Goal: Task Accomplishment & Management: Use online tool/utility

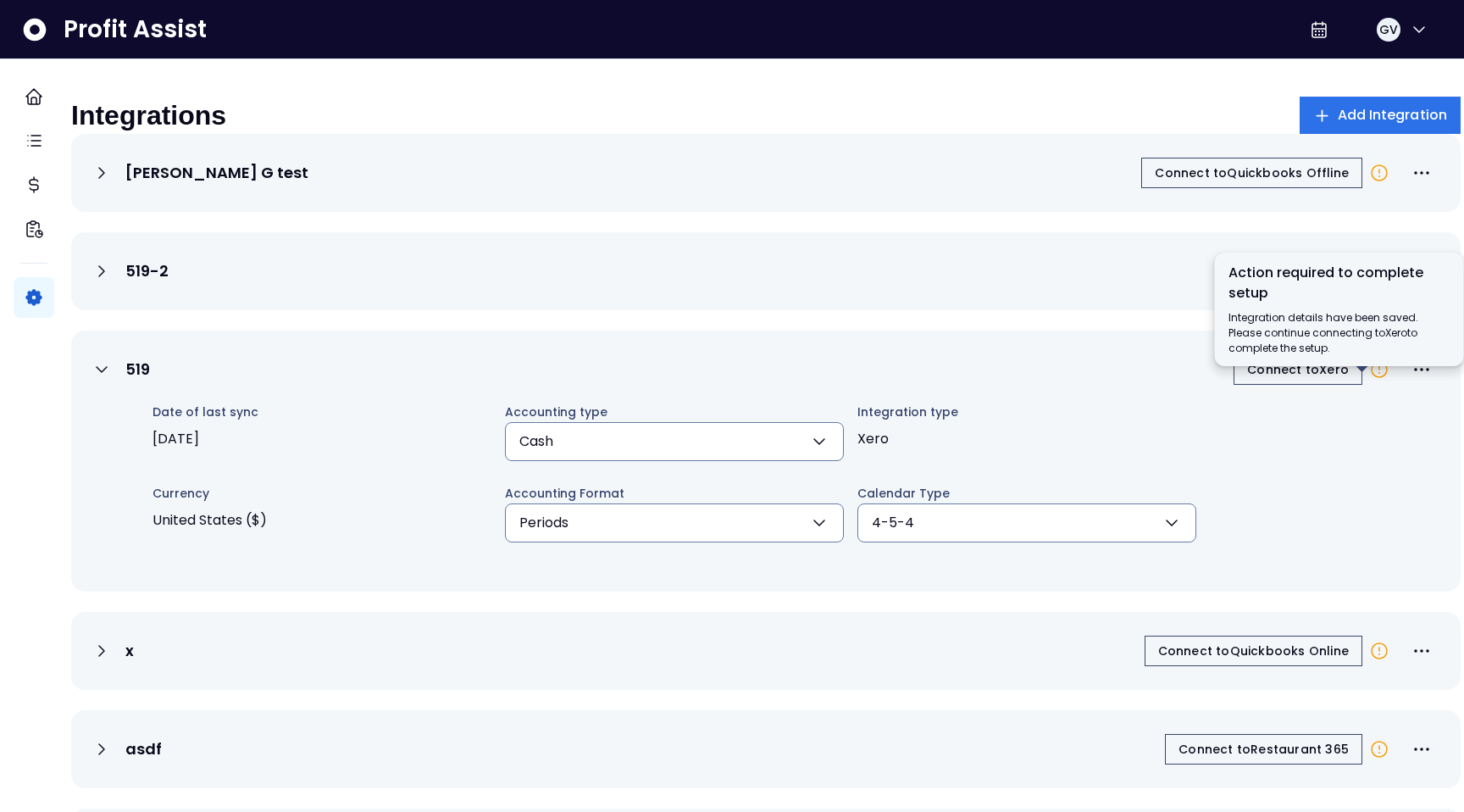
click at [1370, 380] on icon at bounding box center [1379, 368] width 20 height 20
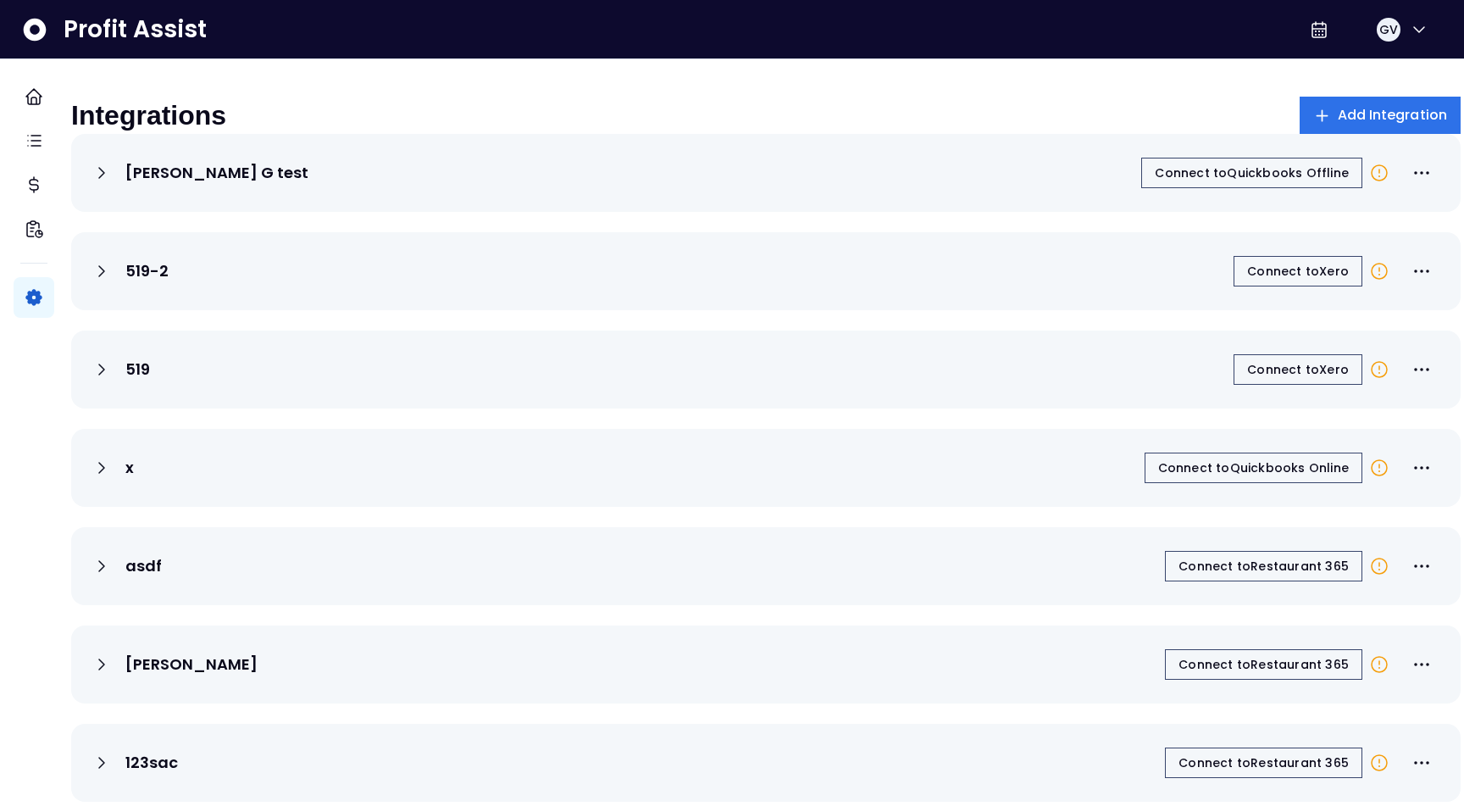
click at [1370, 477] on icon at bounding box center [1379, 467] width 20 height 20
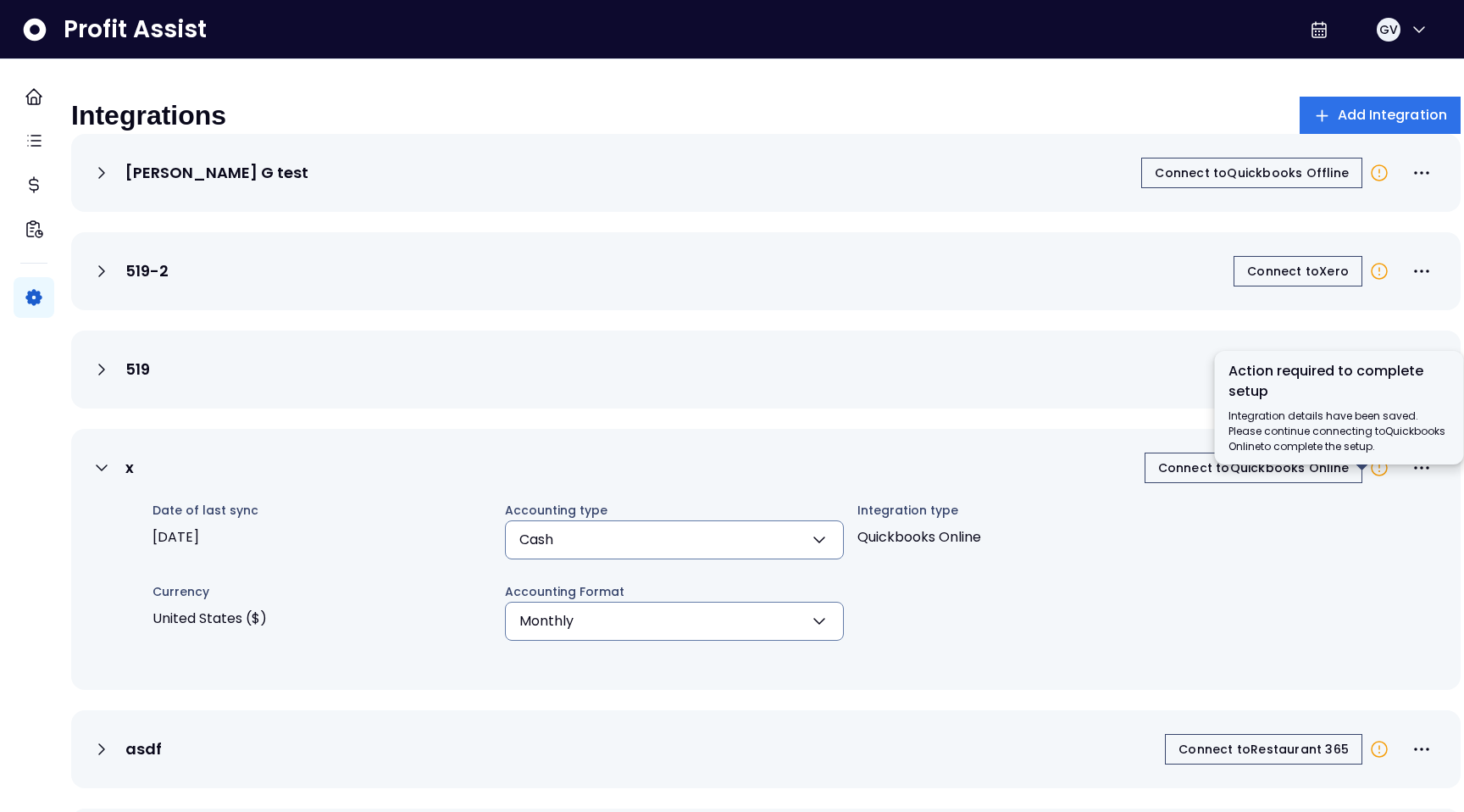
click at [1370, 477] on icon at bounding box center [1379, 467] width 20 height 20
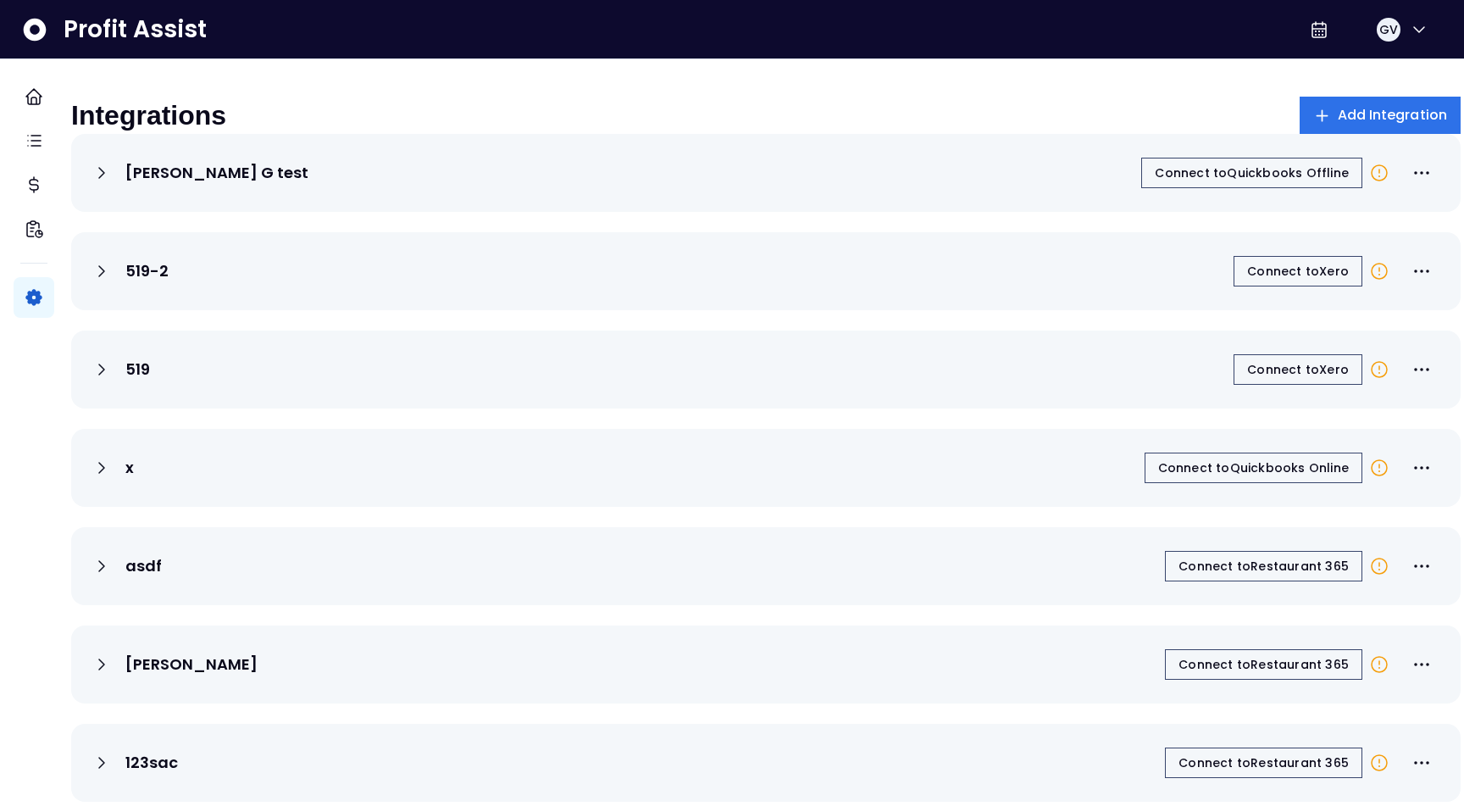
click at [1372, 574] on icon at bounding box center [1380, 566] width 16 height 16
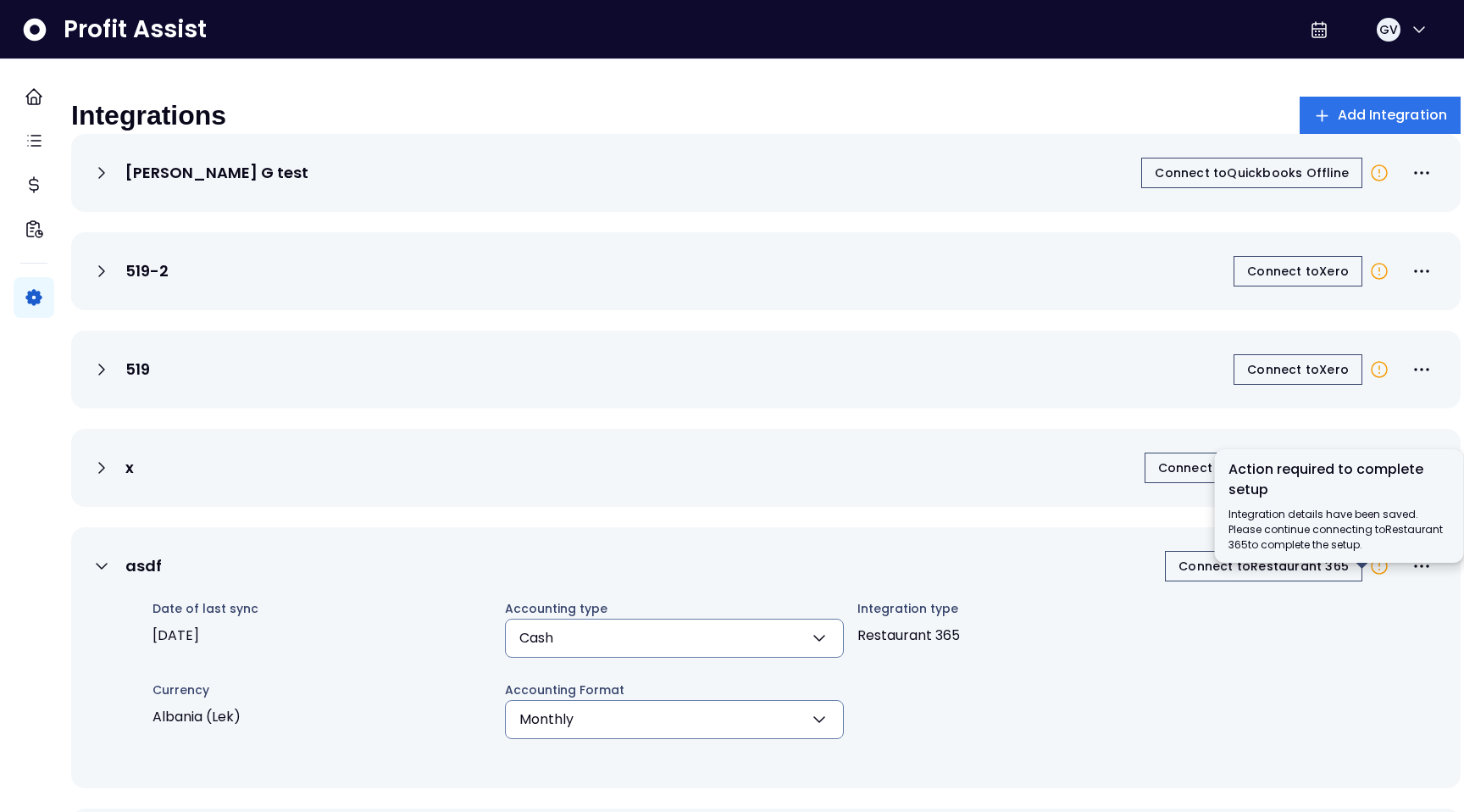
click at [1372, 574] on icon at bounding box center [1380, 566] width 16 height 16
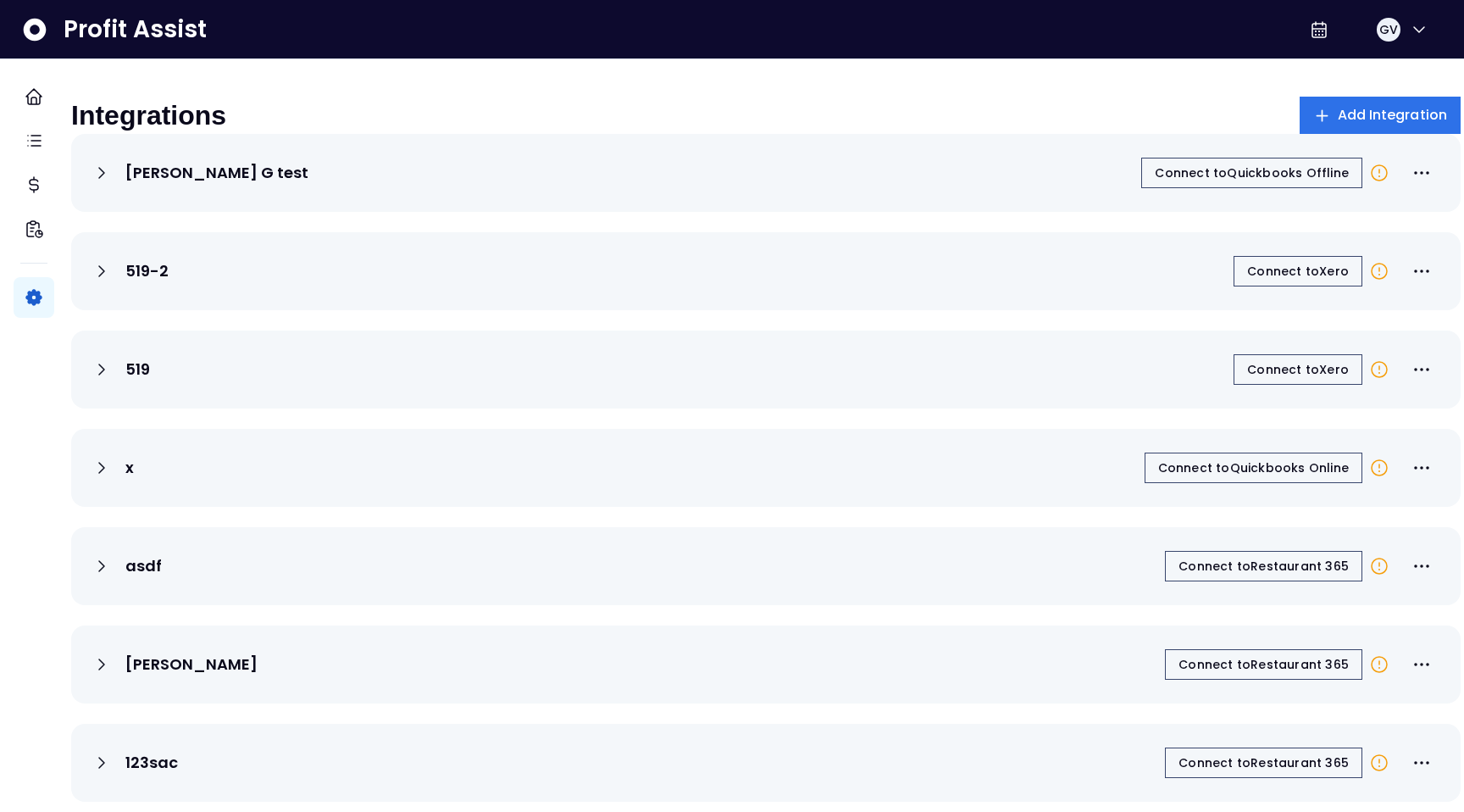
click at [112, 380] on icon at bounding box center [101, 368] width 20 height 20
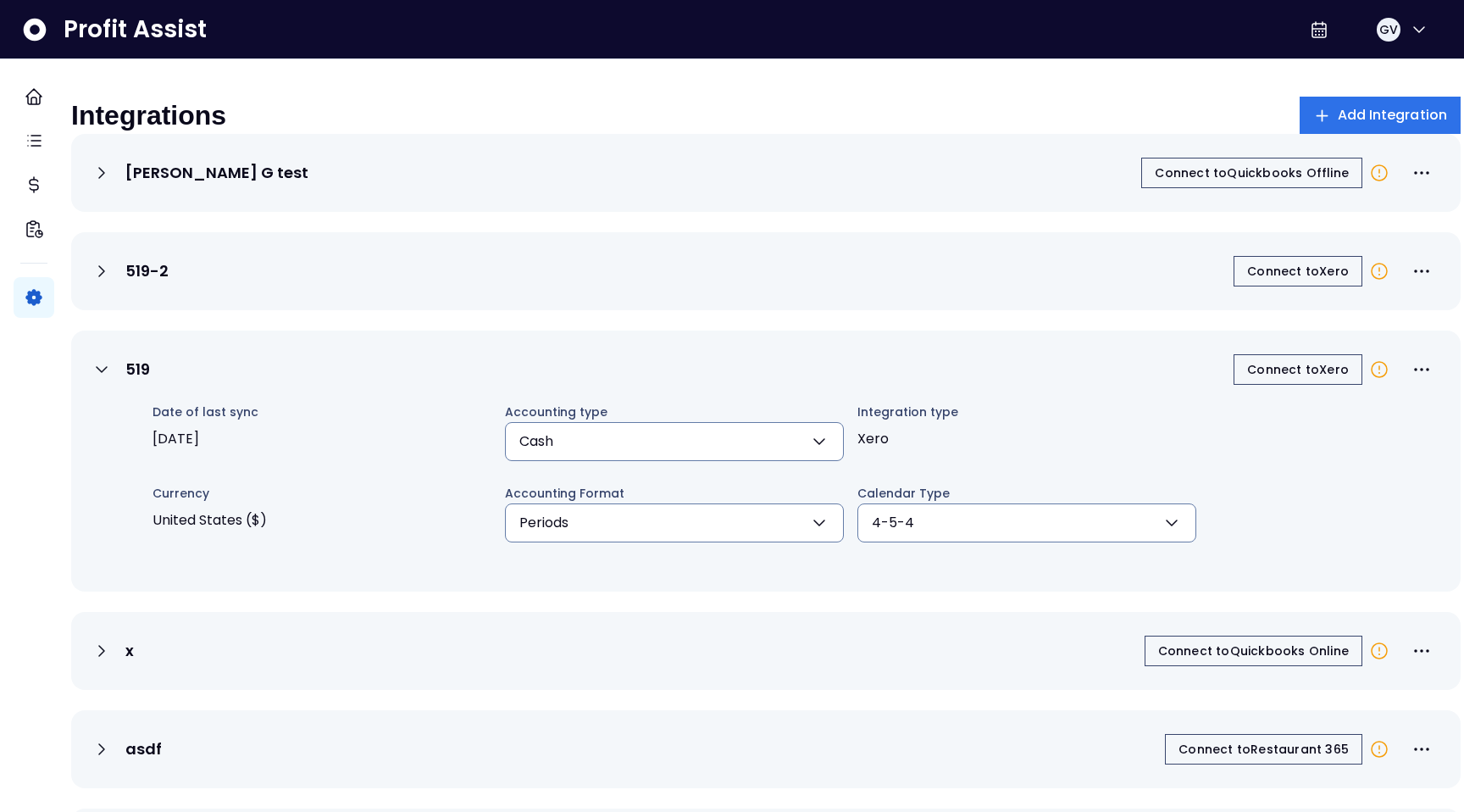
click at [112, 380] on icon at bounding box center [101, 368] width 20 height 20
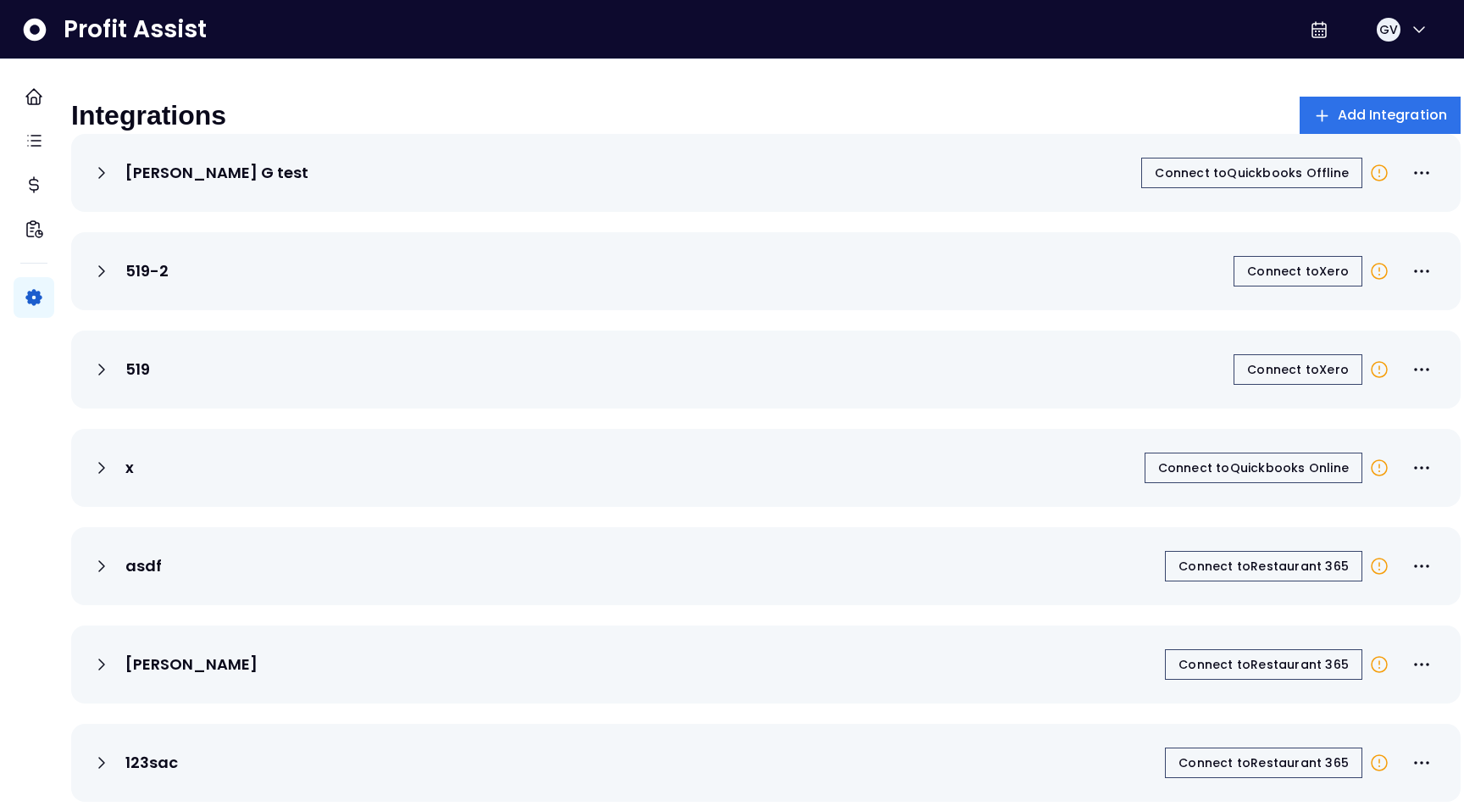
click at [589, 378] on div "519 Connect to Xero" at bounding box center [766, 369] width 1349 height 37
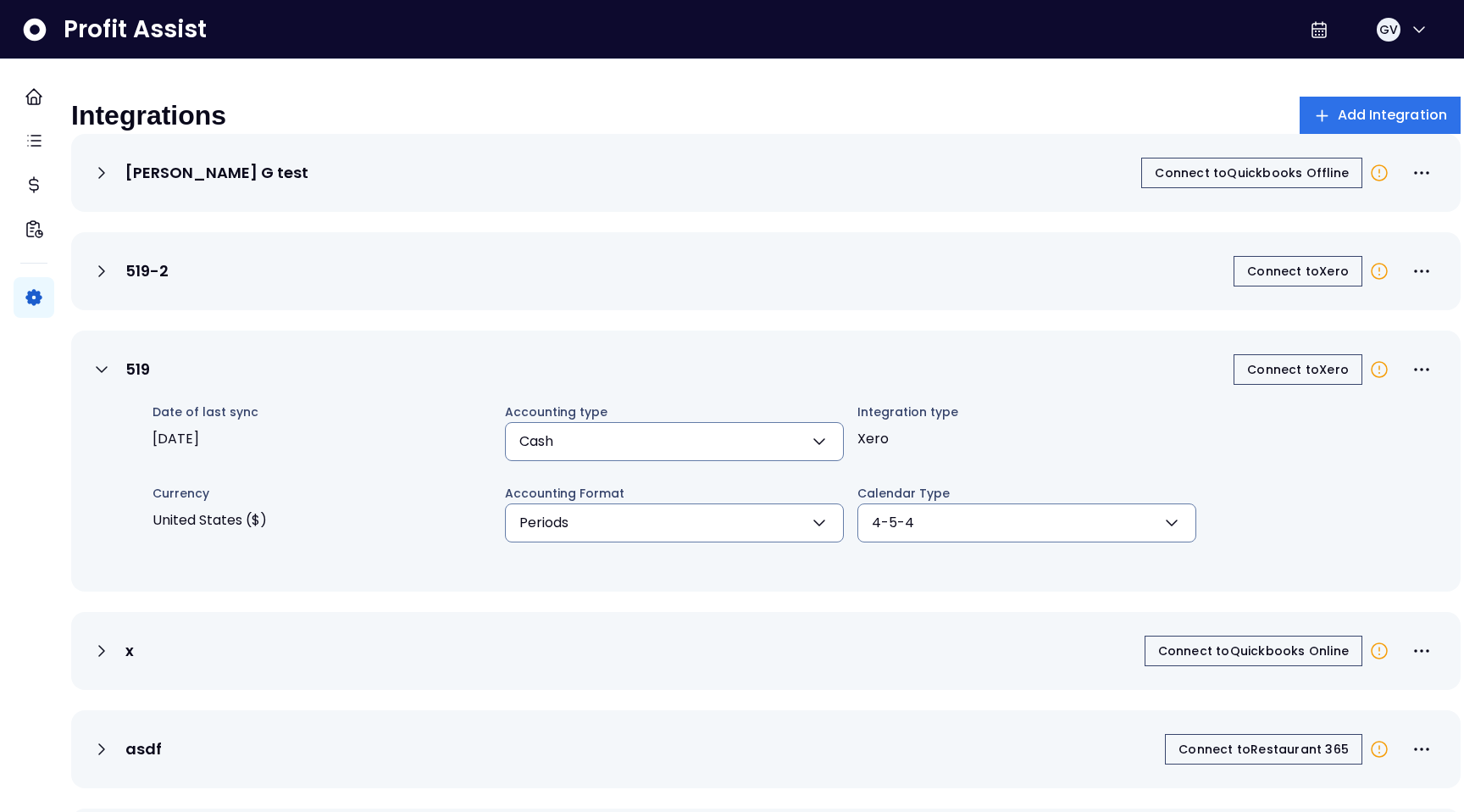
click at [589, 378] on div "519 Connect to Xero" at bounding box center [766, 369] width 1349 height 37
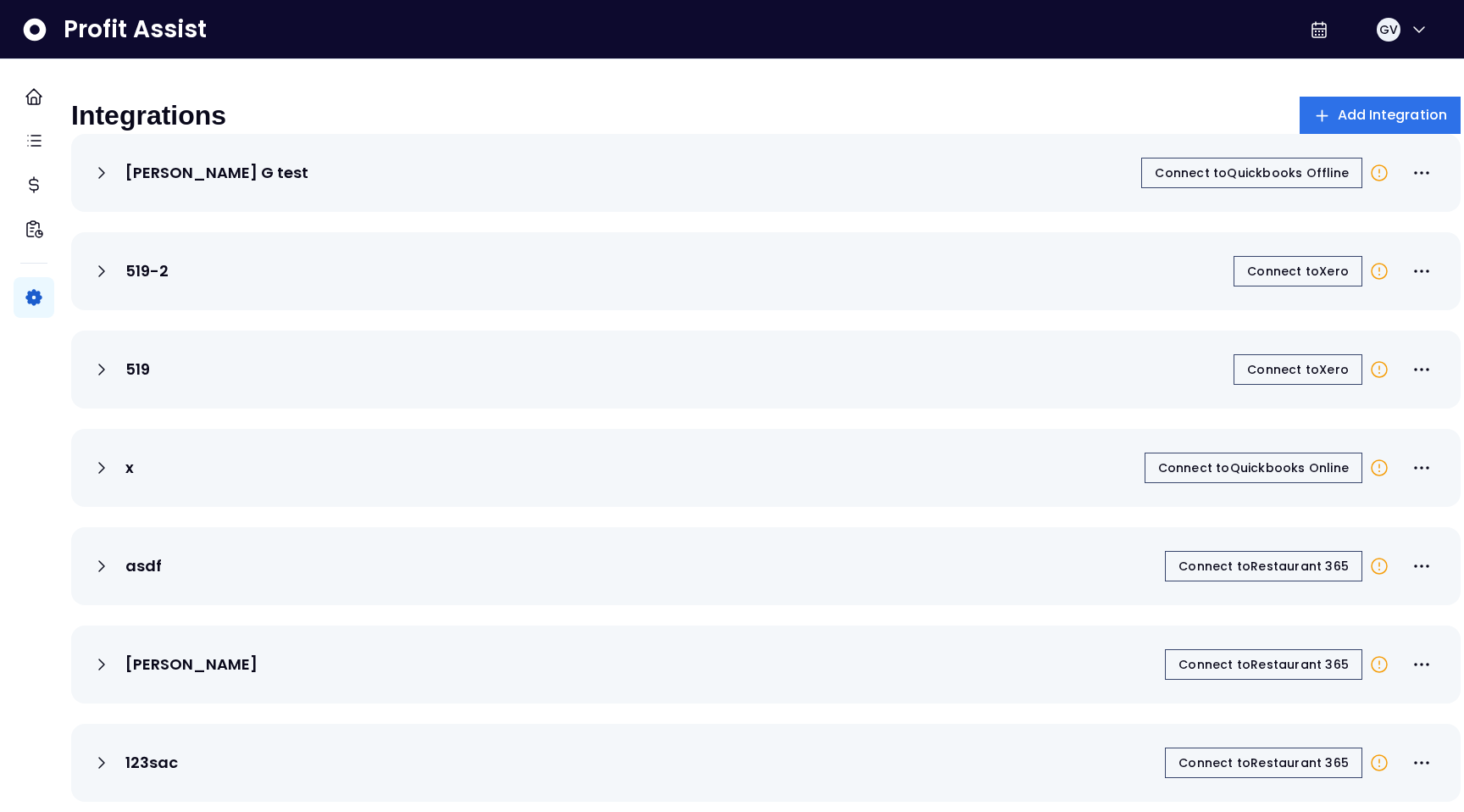
click at [940, 379] on div "519 Connect to Xero" at bounding box center [766, 369] width 1349 height 37
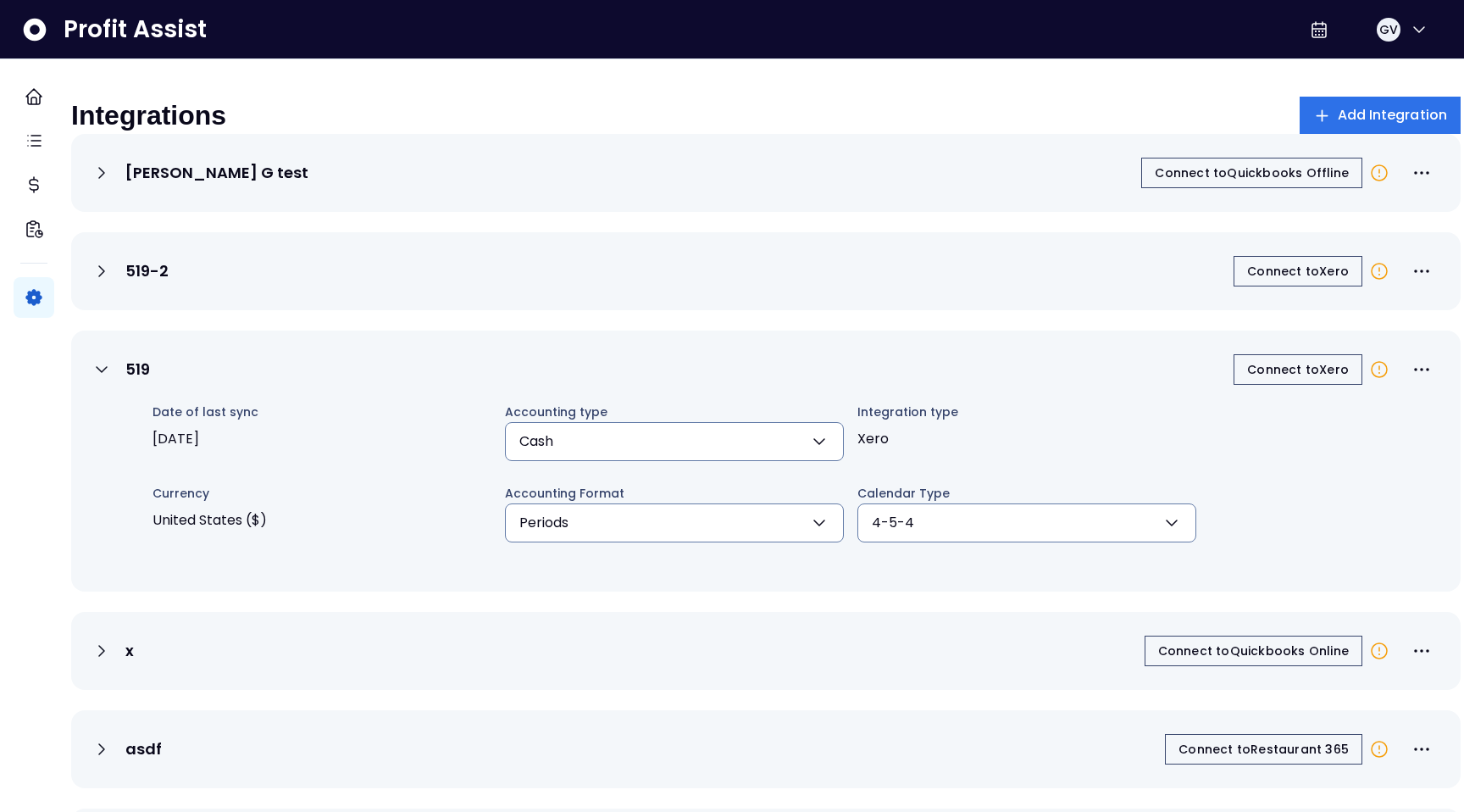
click at [940, 379] on div "519 Connect to Xero" at bounding box center [766, 369] width 1349 height 37
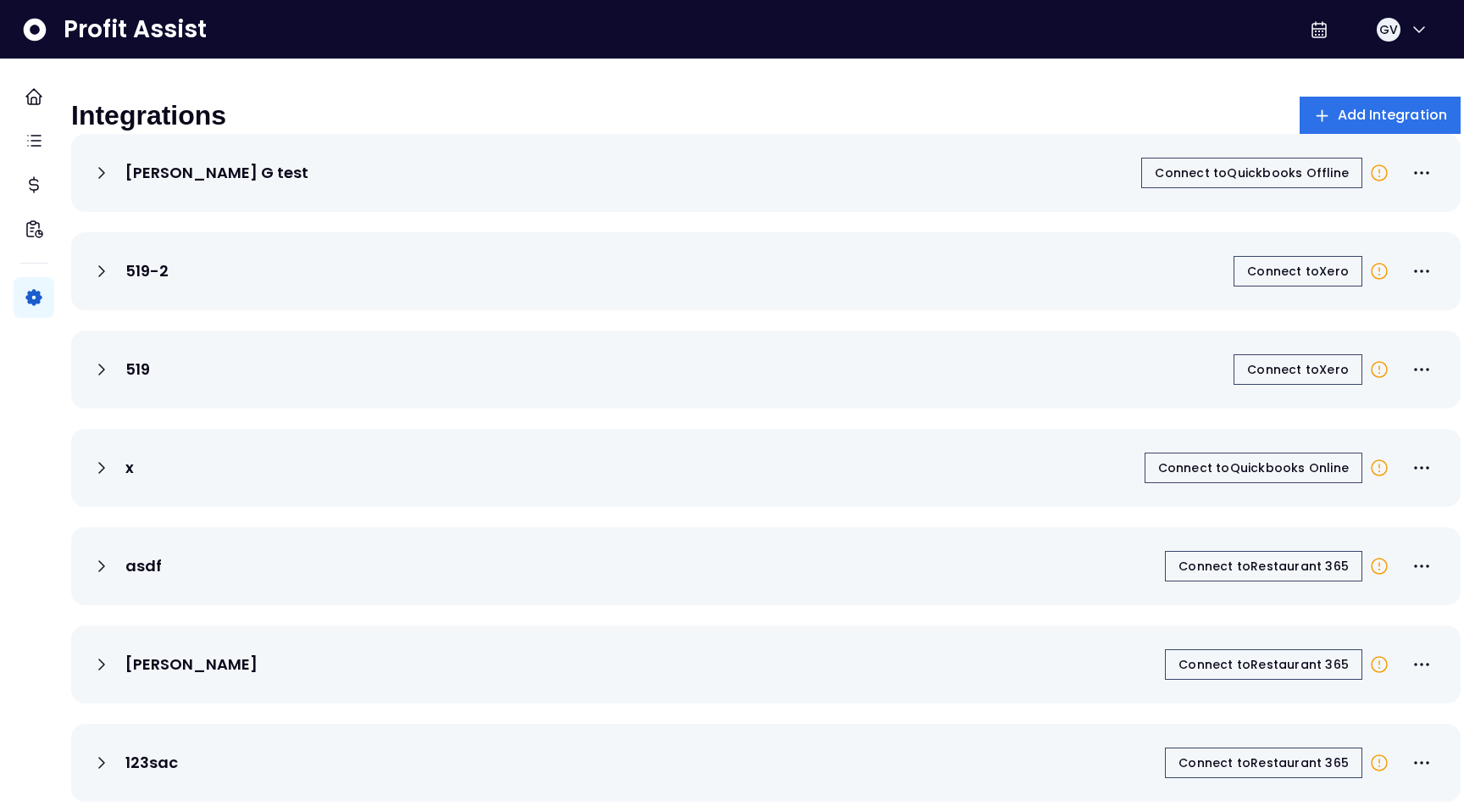
click at [661, 385] on div "519 Connect to Xero" at bounding box center [766, 369] width 1349 height 37
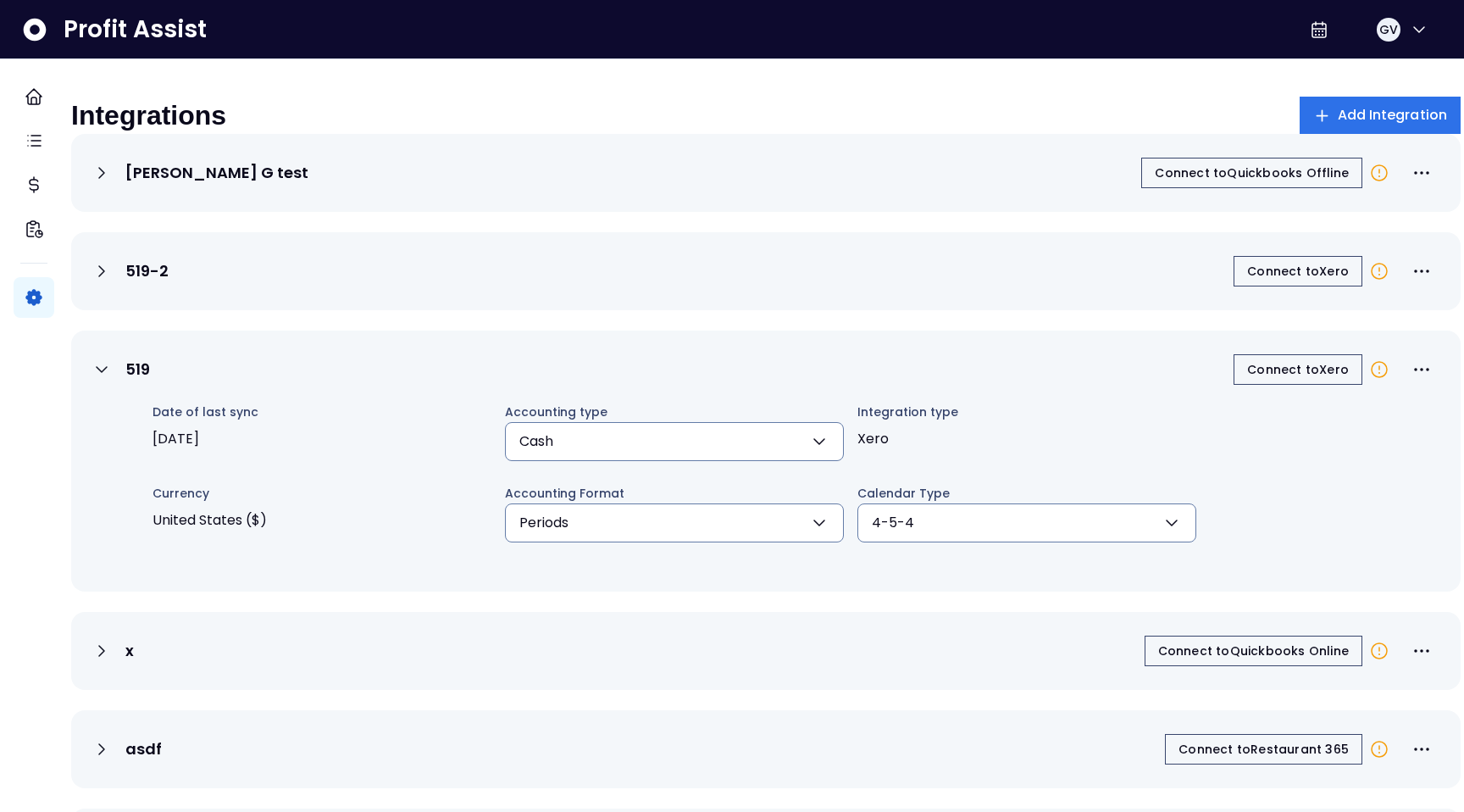
click at [777, 456] on button "Cash" at bounding box center [674, 441] width 339 height 39
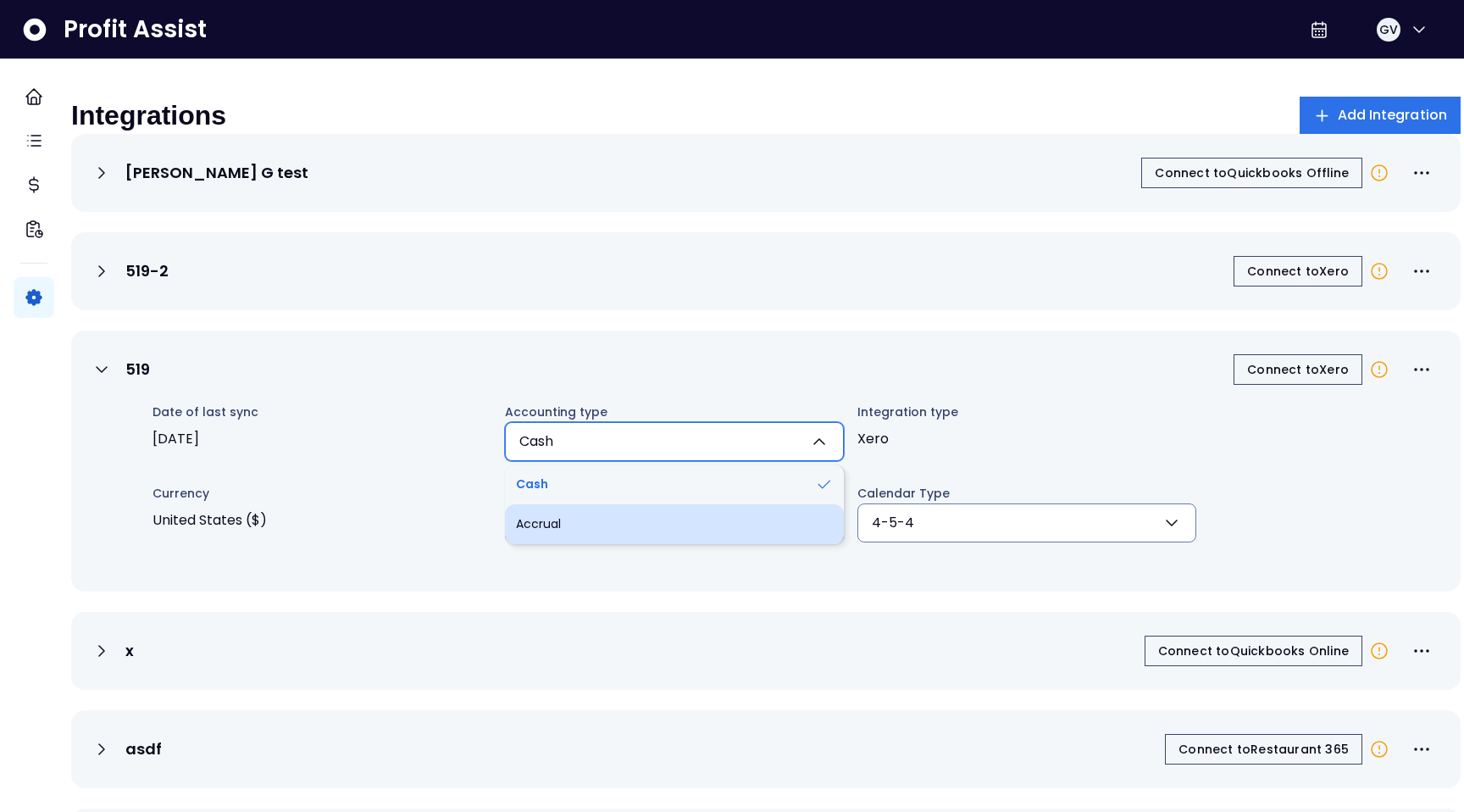
click at [683, 536] on li "Accrual" at bounding box center [674, 524] width 339 height 40
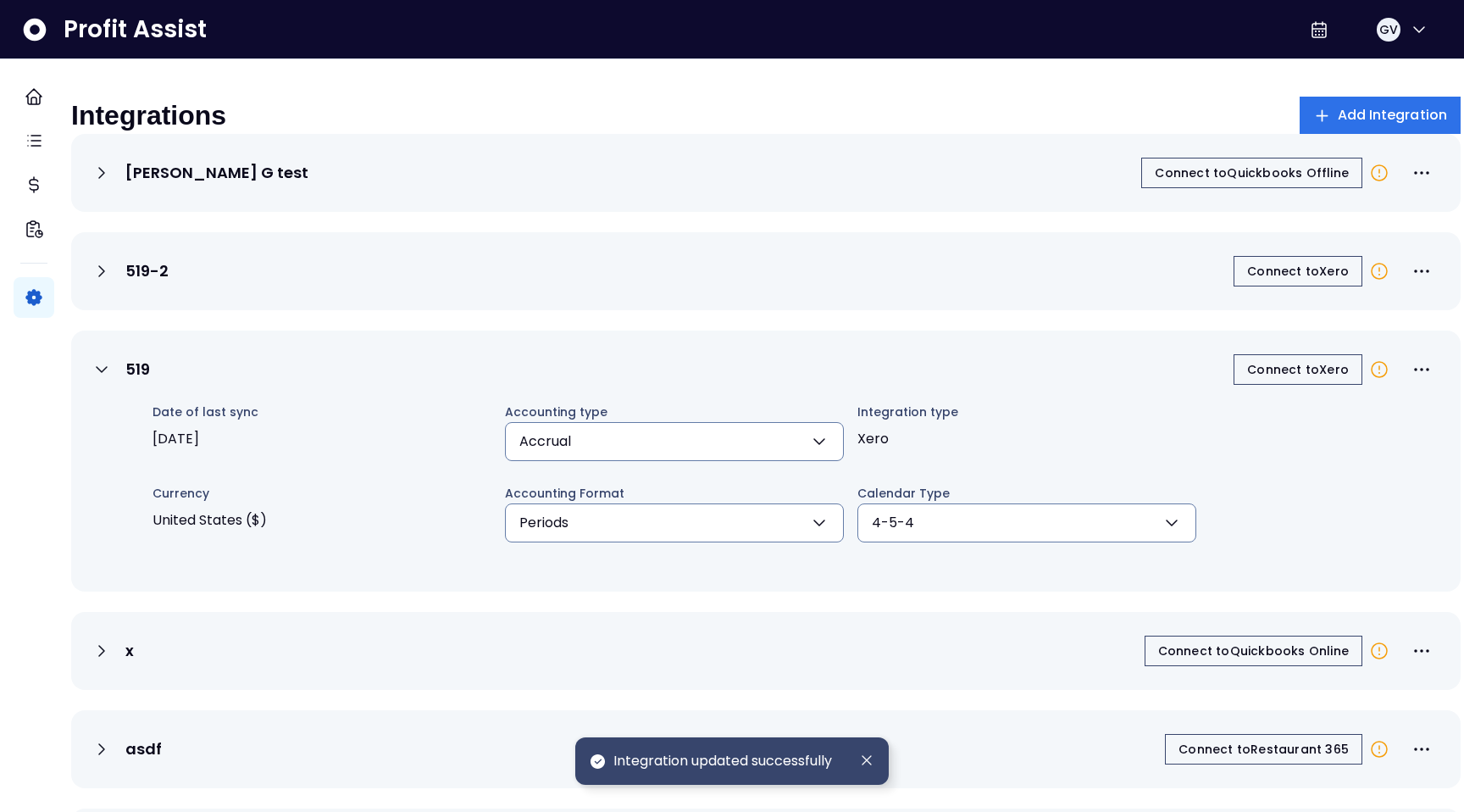
click at [824, 444] on icon "button" at bounding box center [819, 441] width 10 height 5
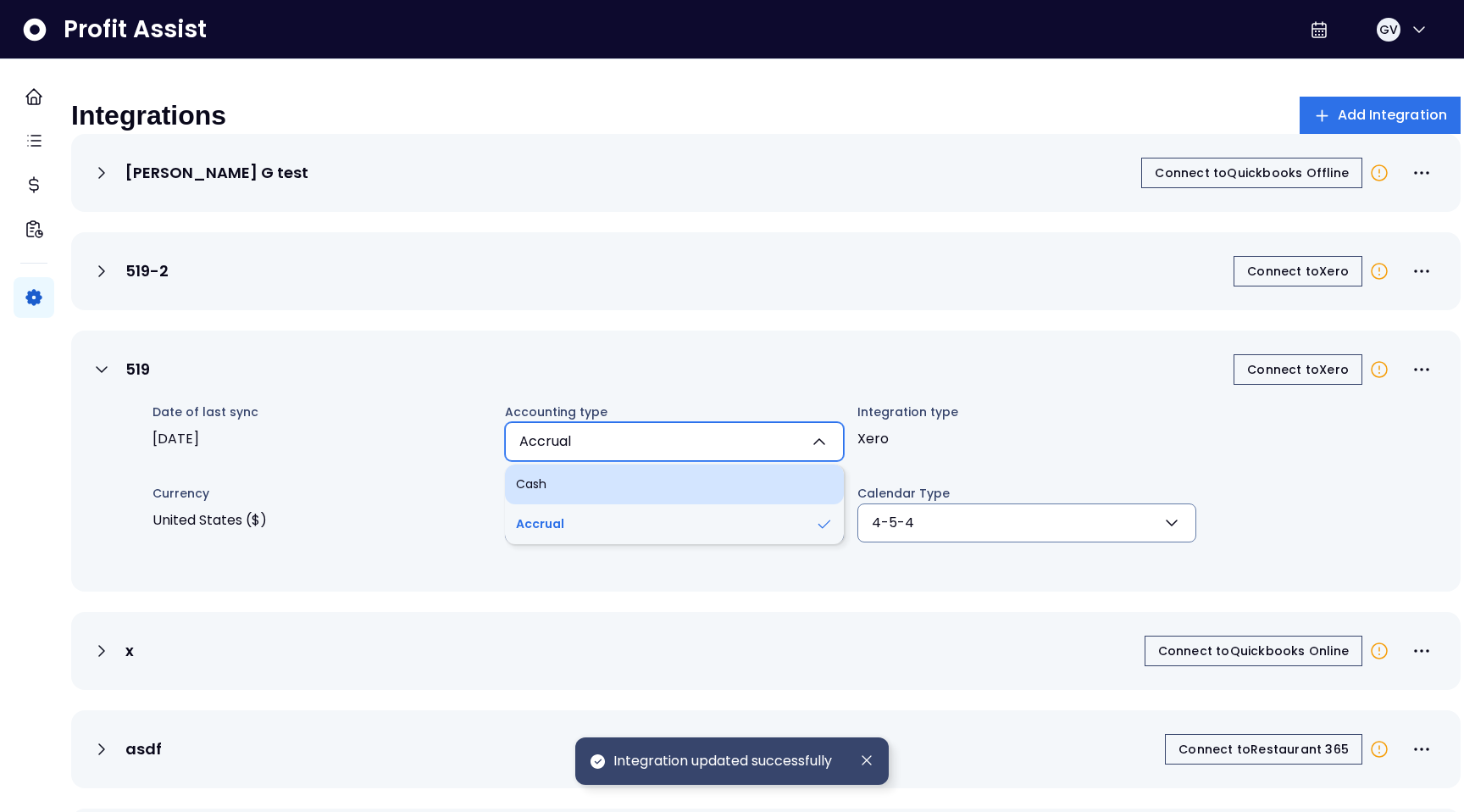
click at [715, 492] on li "Cash" at bounding box center [674, 484] width 339 height 40
type input "****"
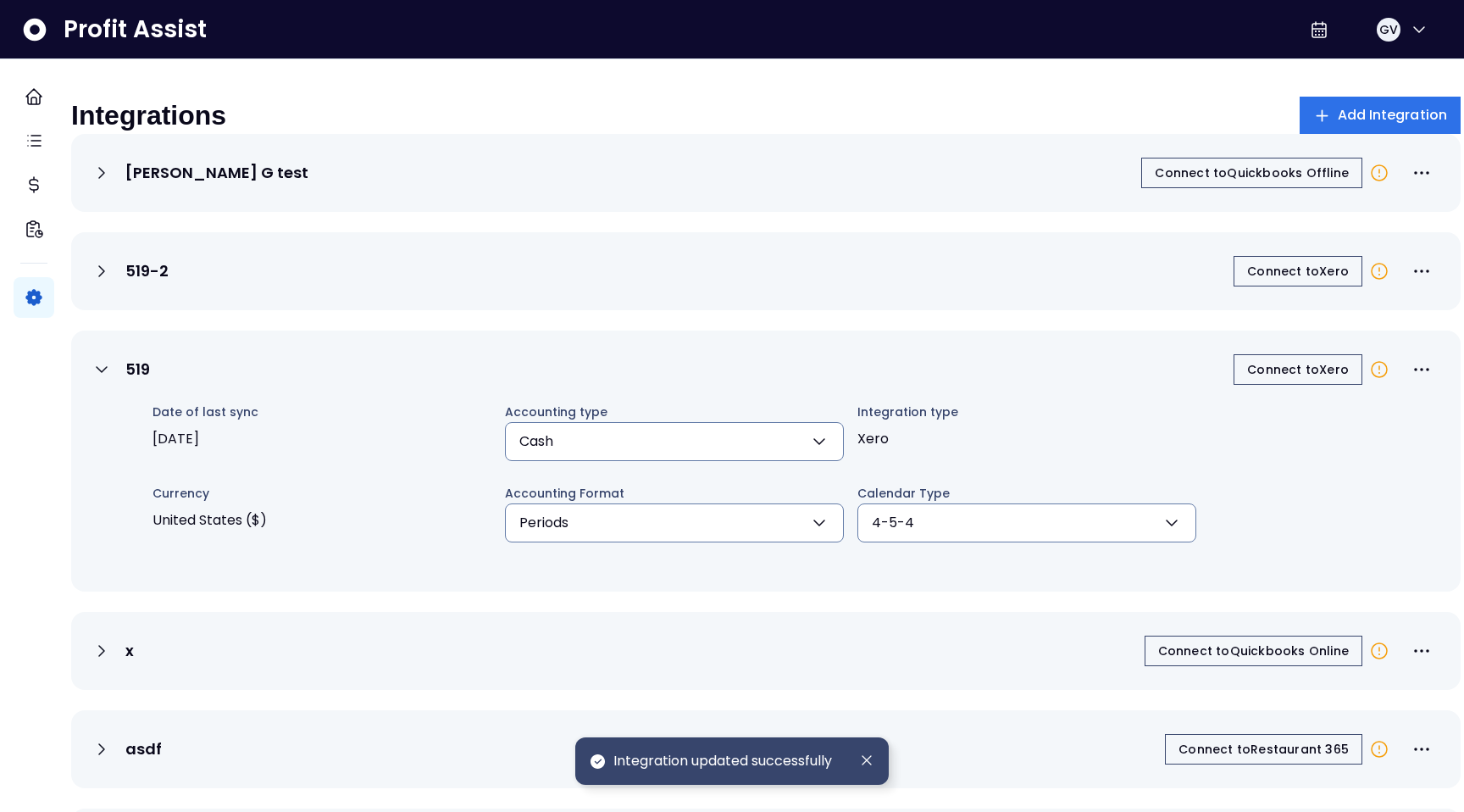
click at [111, 282] on icon at bounding box center [101, 270] width 20 height 20
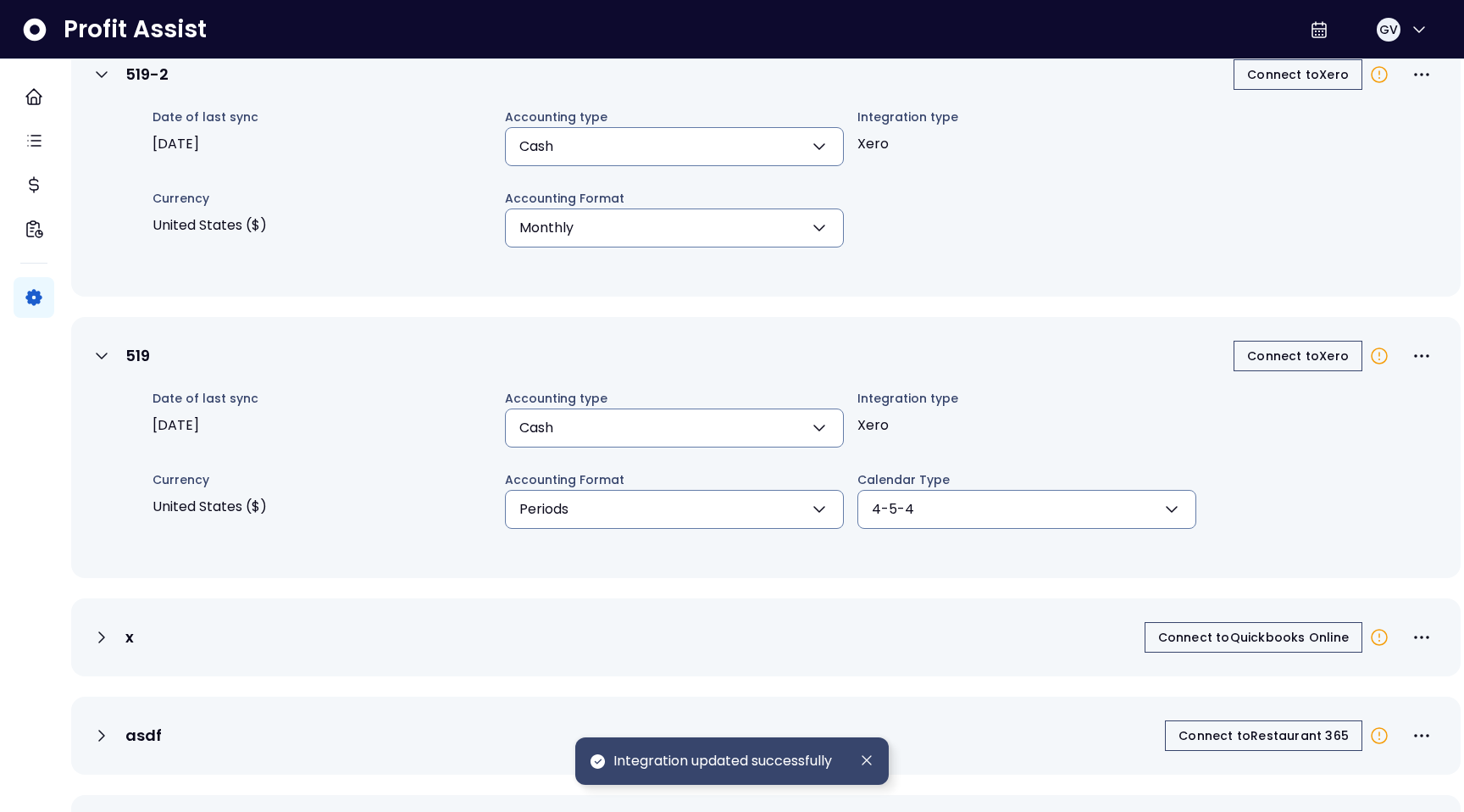
scroll to position [76, 0]
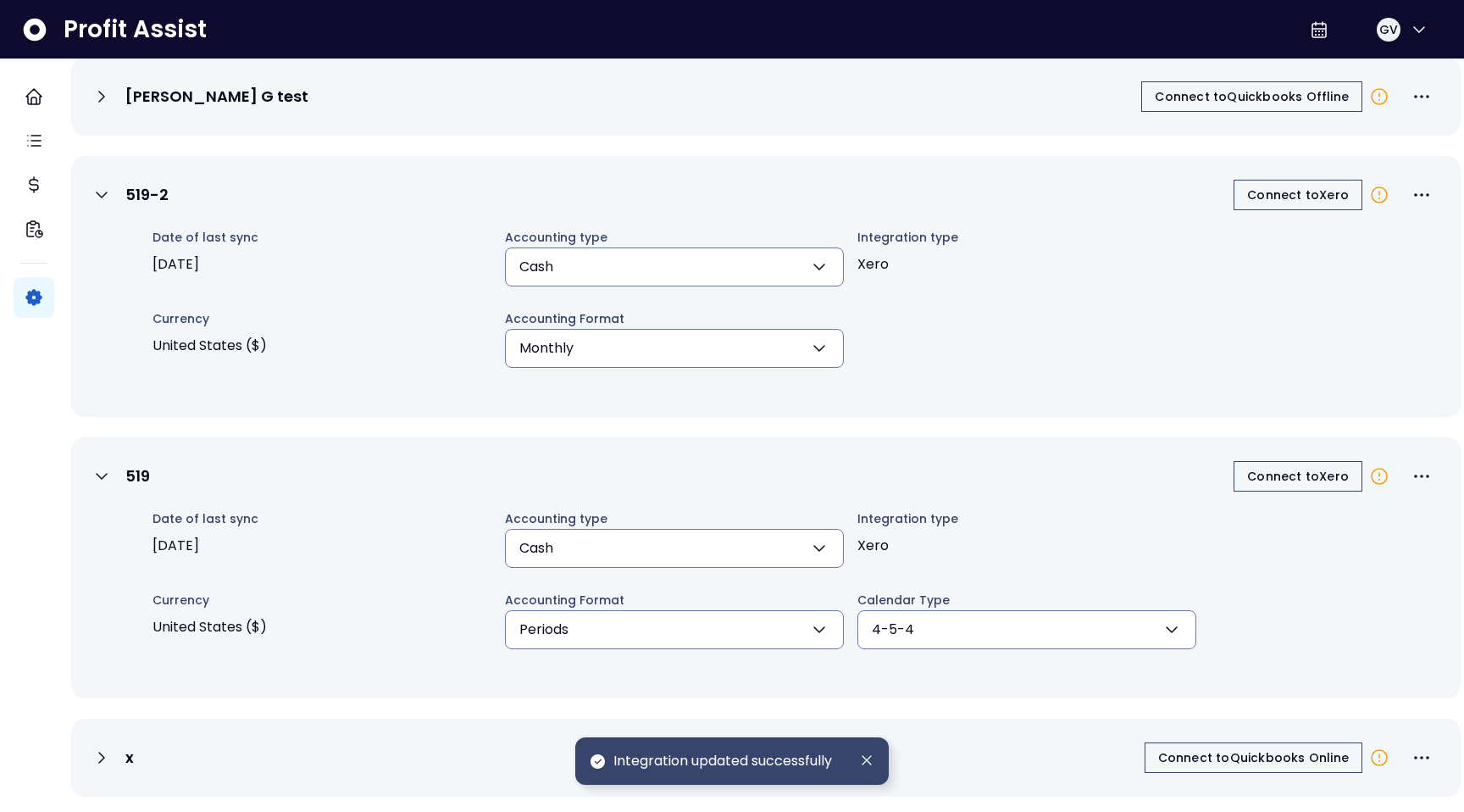
click at [112, 107] on icon at bounding box center [101, 96] width 20 height 20
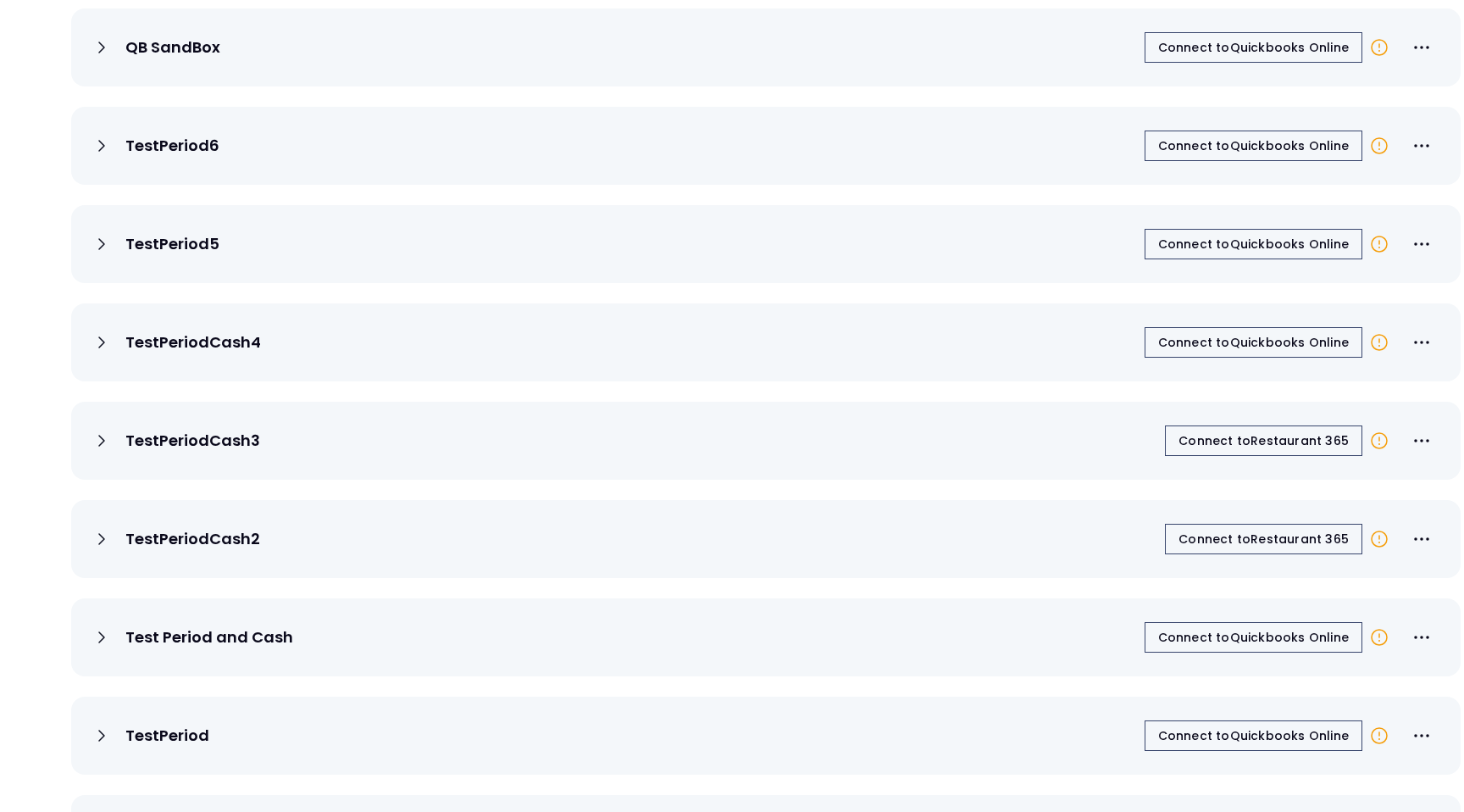
scroll to position [3050, 0]
